Goal: Task Accomplishment & Management: Manage account settings

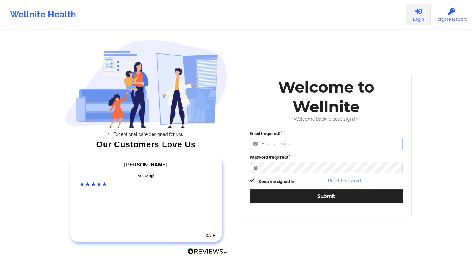
click at [276, 142] on input "Email (required)" at bounding box center [325, 144] width 153 height 12
type input "[EMAIL_ADDRESS][DOMAIN_NAME]"
click at [249, 189] on button "Submit" at bounding box center [325, 195] width 153 height 13
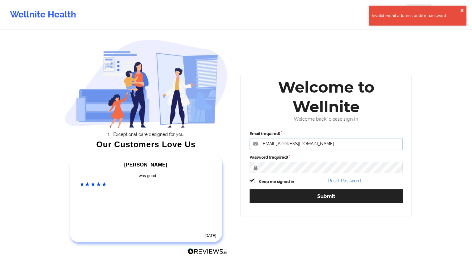
drag, startPoint x: 311, startPoint y: 147, endPoint x: 253, endPoint y: 158, distance: 59.1
click at [253, 158] on div "Email (required) [EMAIL_ADDRESS][DOMAIN_NAME] Password (required) Keep me signe…" at bounding box center [326, 168] width 162 height 85
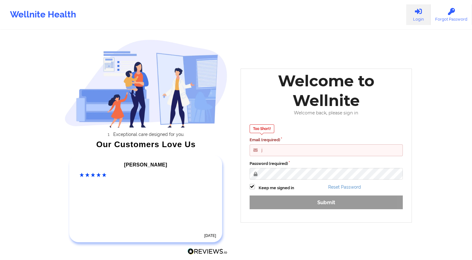
type input "[EMAIL_ADDRESS][DOMAIN_NAME]"
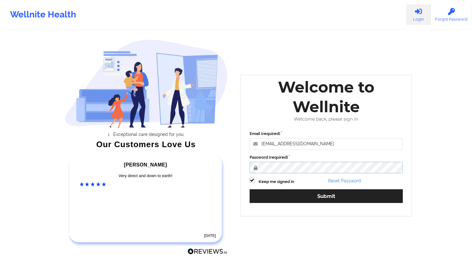
click at [249, 189] on button "Submit" at bounding box center [325, 195] width 153 height 13
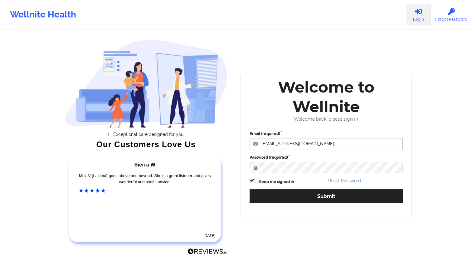
drag, startPoint x: 328, startPoint y: 145, endPoint x: 246, endPoint y: 139, distance: 82.5
click at [246, 139] on div "Email (required) [EMAIL_ADDRESS][DOMAIN_NAME] Password (required) Keep me signe…" at bounding box center [326, 168] width 162 height 85
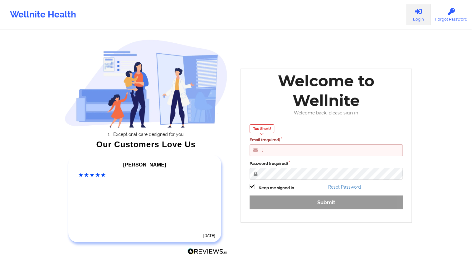
type input "[EMAIL_ADDRESS][DOMAIN_NAME]"
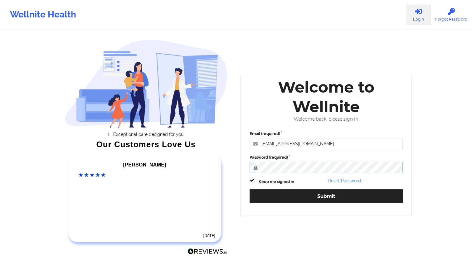
click at [249, 189] on button "Submit" at bounding box center [325, 195] width 153 height 13
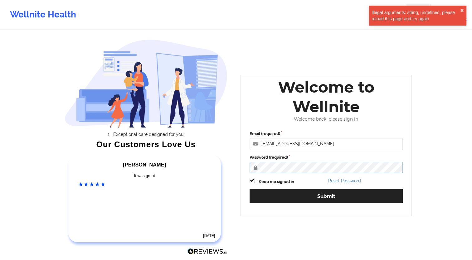
click at [249, 189] on button "Submit" at bounding box center [325, 195] width 153 height 13
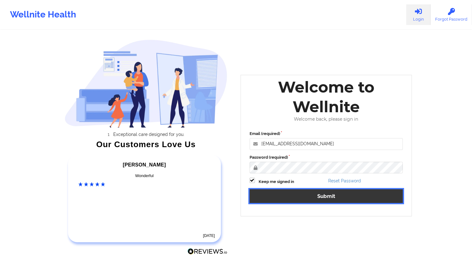
click at [332, 196] on button "Submit" at bounding box center [325, 195] width 153 height 13
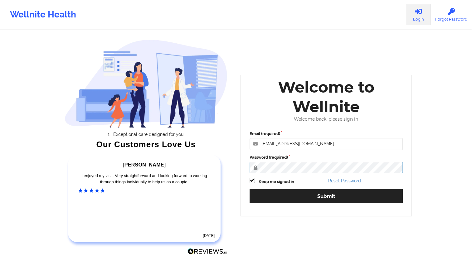
click at [249, 189] on button "Submit" at bounding box center [325, 195] width 153 height 13
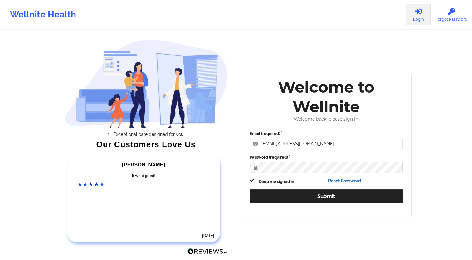
click at [346, 180] on link "Reset Password" at bounding box center [344, 180] width 33 height 5
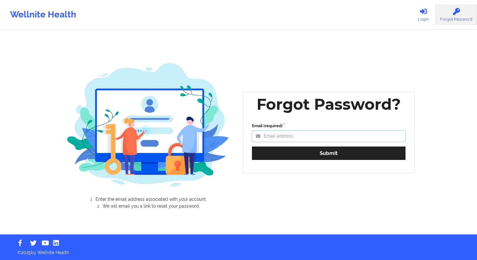
click at [318, 139] on input "Email (required)" at bounding box center [328, 136] width 153 height 12
type input "[EMAIL_ADDRESS][DOMAIN_NAME]"
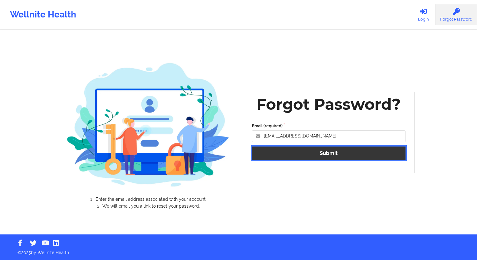
click at [327, 156] on button "Submit" at bounding box center [328, 153] width 153 height 13
